Goal: Find specific page/section: Find specific page/section

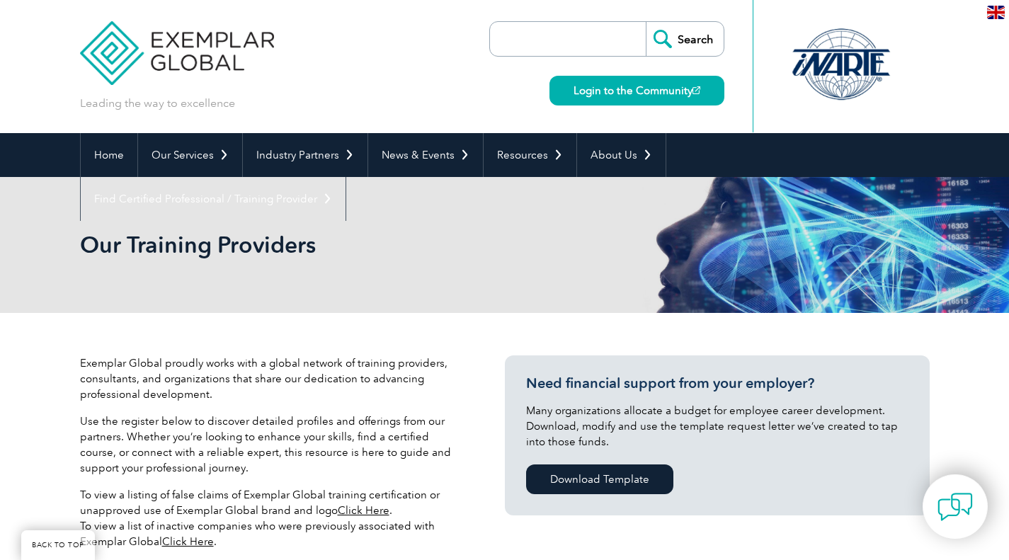
scroll to position [324, 0]
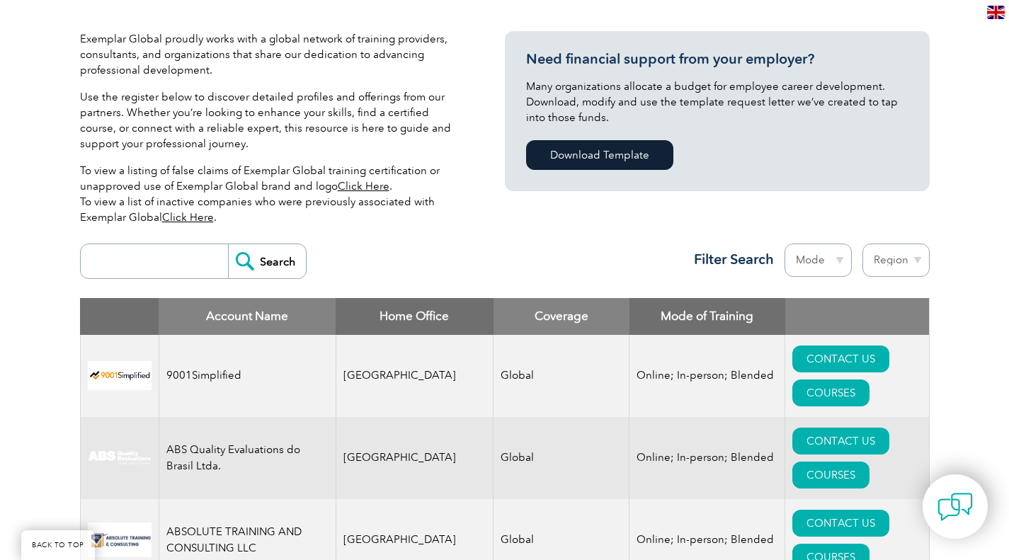
click at [893, 248] on select "Region [GEOGRAPHIC_DATA] [GEOGRAPHIC_DATA] [GEOGRAPHIC_DATA] [GEOGRAPHIC_DATA] …" at bounding box center [895, 259] width 67 height 33
select select "[GEOGRAPHIC_DATA]"
click at [862, 243] on select "Region [GEOGRAPHIC_DATA] [GEOGRAPHIC_DATA] [GEOGRAPHIC_DATA] [GEOGRAPHIC_DATA] …" at bounding box center [895, 259] width 67 height 33
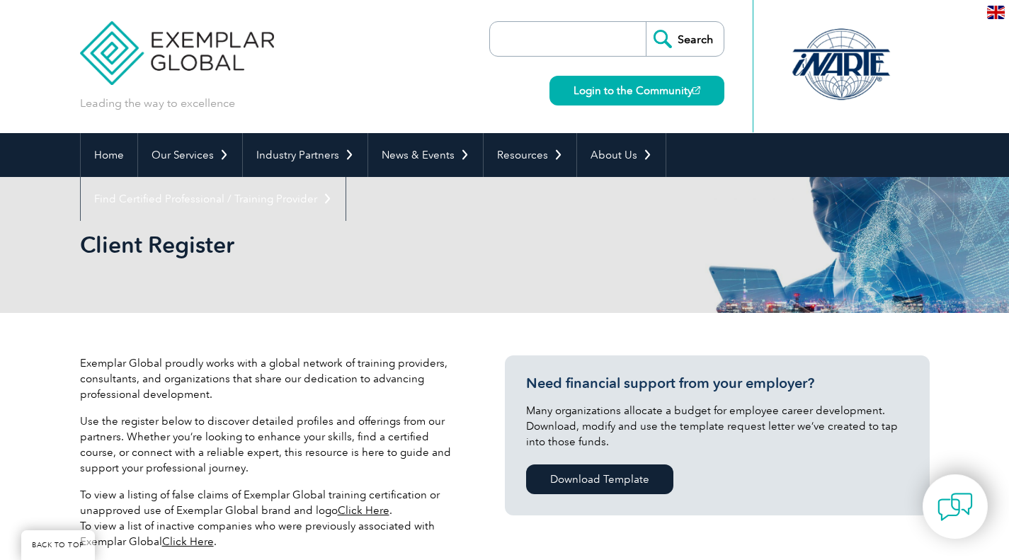
select select "India"
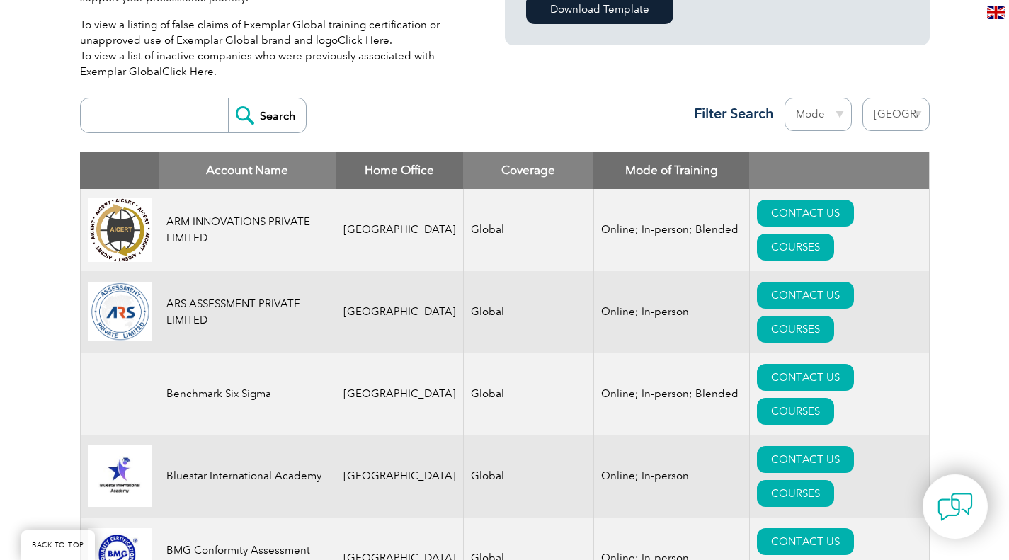
scroll to position [466, 0]
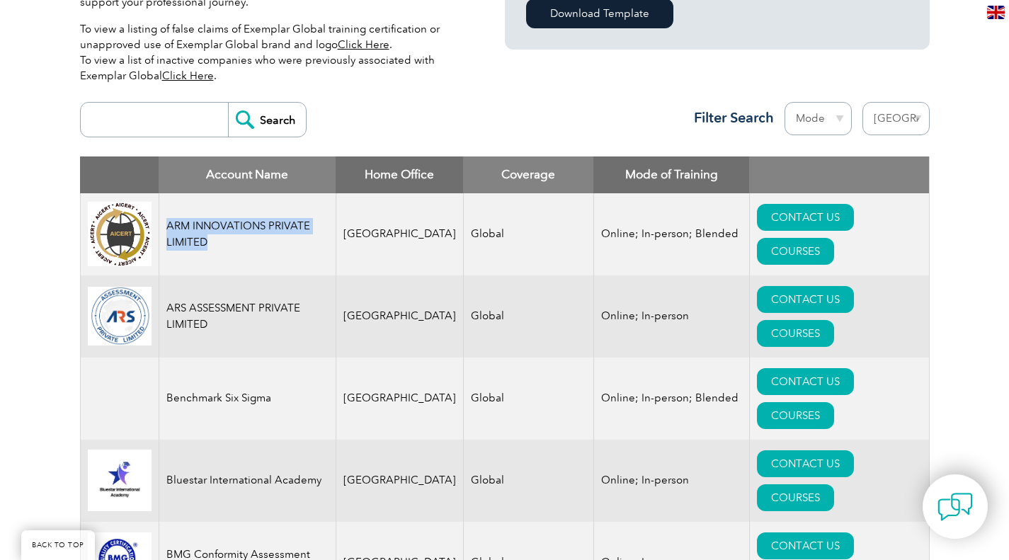
drag, startPoint x: 167, startPoint y: 221, endPoint x: 212, endPoint y: 248, distance: 52.4
click at [212, 248] on td "ARM INNOVATIONS PRIVATE LIMITED" at bounding box center [247, 234] width 177 height 82
copy td "ARM INNOVATIONS PRIVATE LIMITED"
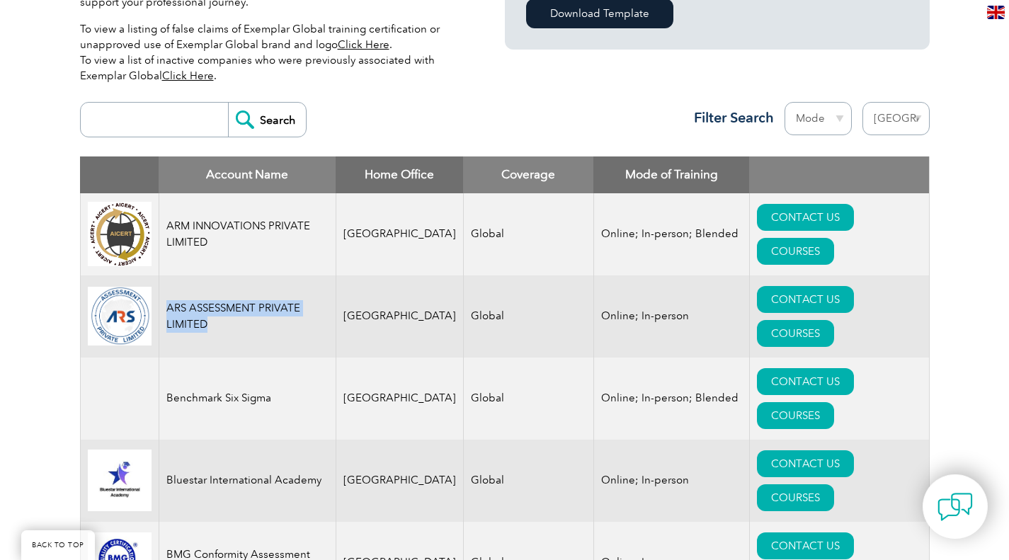
drag, startPoint x: 167, startPoint y: 297, endPoint x: 294, endPoint y: 313, distance: 127.6
click at [294, 313] on td "ARS ASSESSMENT PRIVATE LIMITED" at bounding box center [247, 316] width 177 height 82
copy td "ARS ASSESSMENT PRIVATE LIMITED"
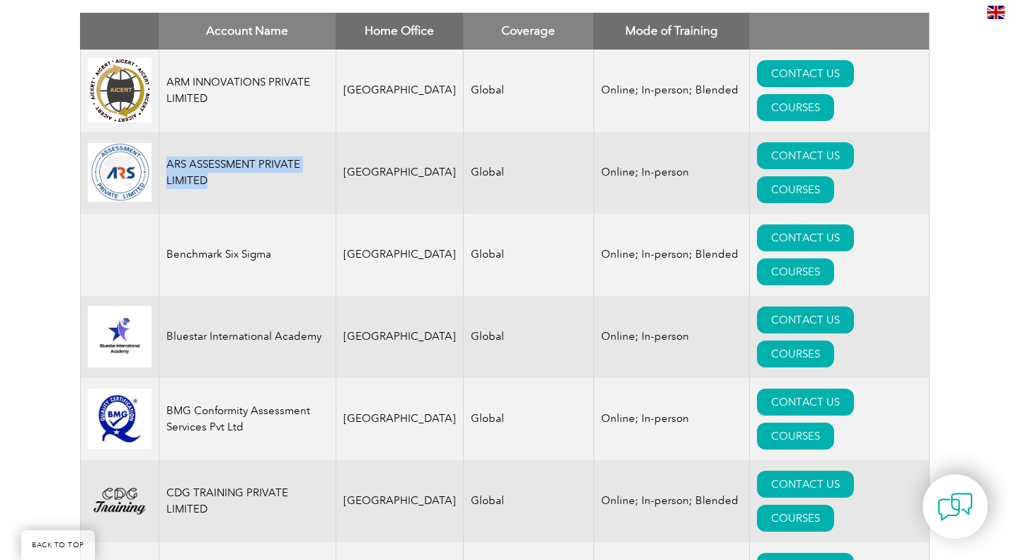
scroll to position [678, 0]
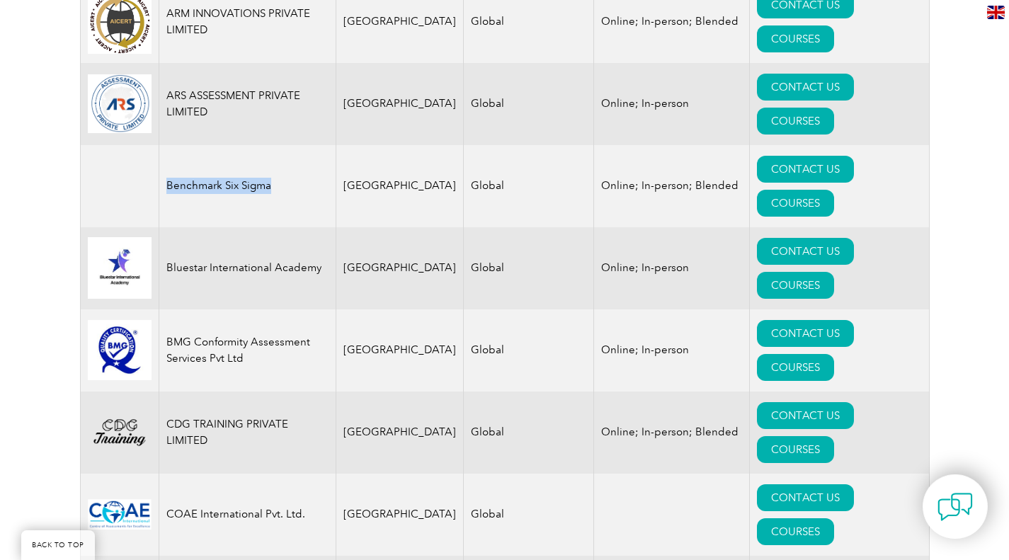
drag, startPoint x: 165, startPoint y: 150, endPoint x: 271, endPoint y: 152, distance: 106.2
click at [271, 152] on td "Benchmark Six Sigma" at bounding box center [247, 186] width 177 height 82
copy td "Benchmark Six Sigma"
drag, startPoint x: 166, startPoint y: 212, endPoint x: 316, endPoint y: 213, distance: 150.8
click at [316, 227] on td "Bluestar International Academy" at bounding box center [247, 268] width 177 height 82
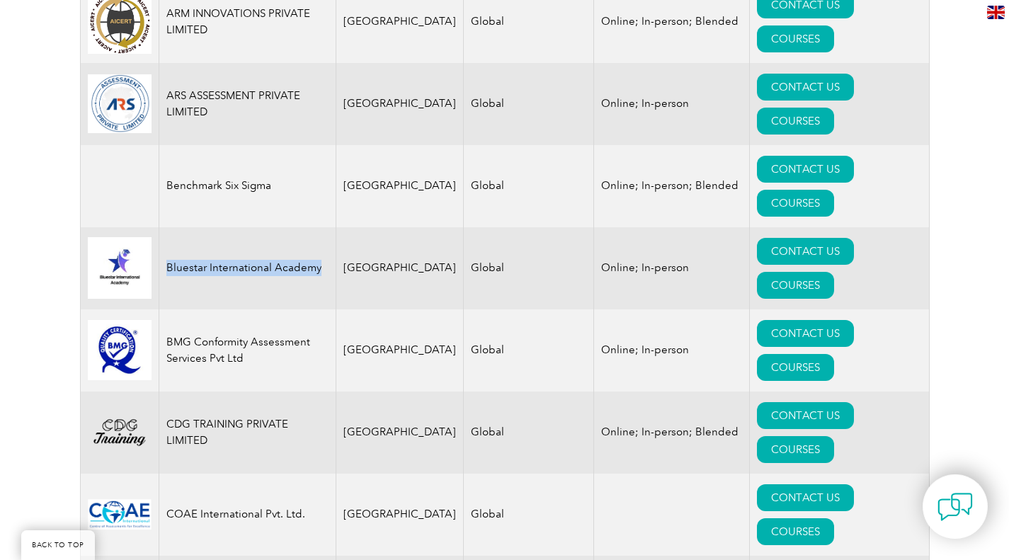
copy td "Bluestar International Academy"
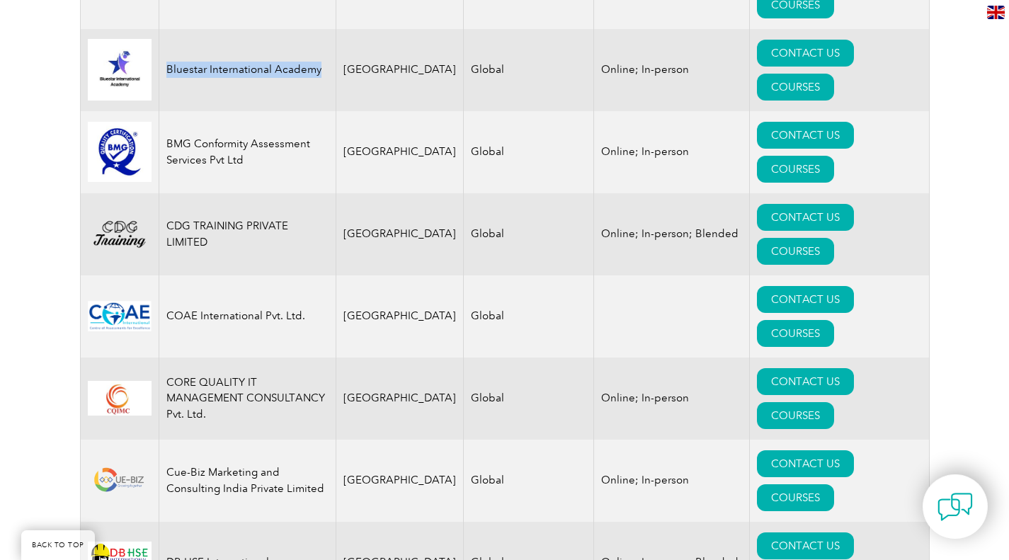
scroll to position [890, 0]
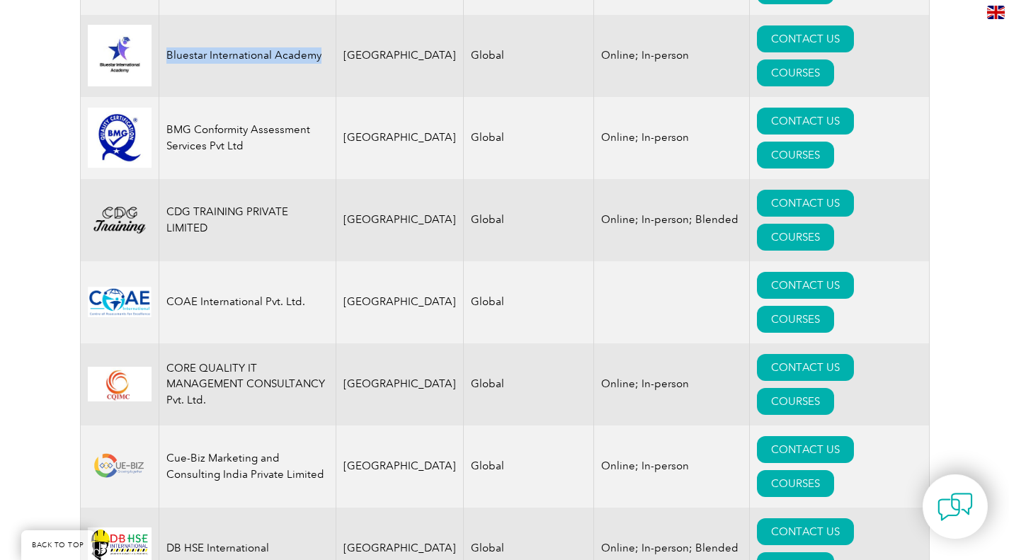
click at [955, 514] on img at bounding box center [954, 506] width 35 height 35
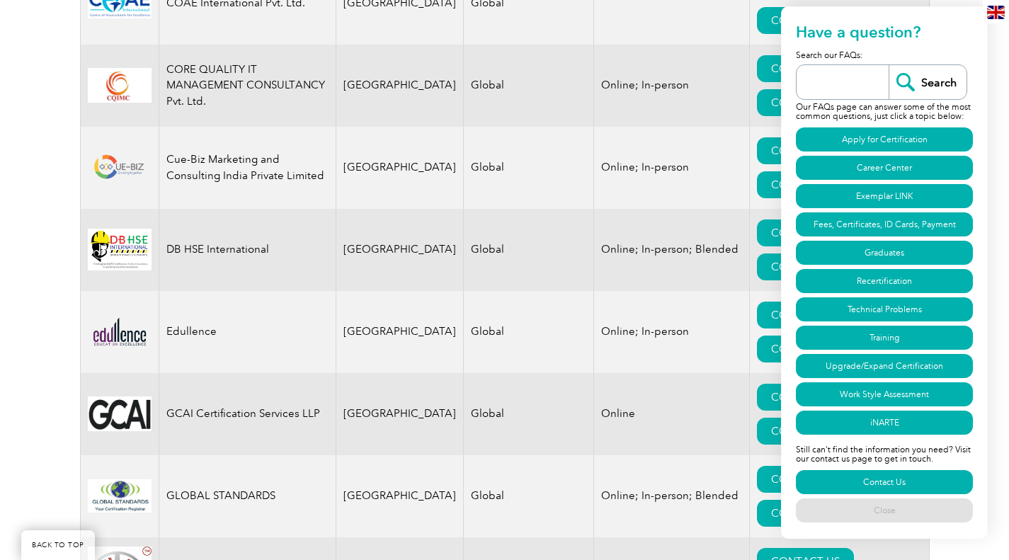
scroll to position [1315, 0]
